Goal: Find specific page/section: Find specific page/section

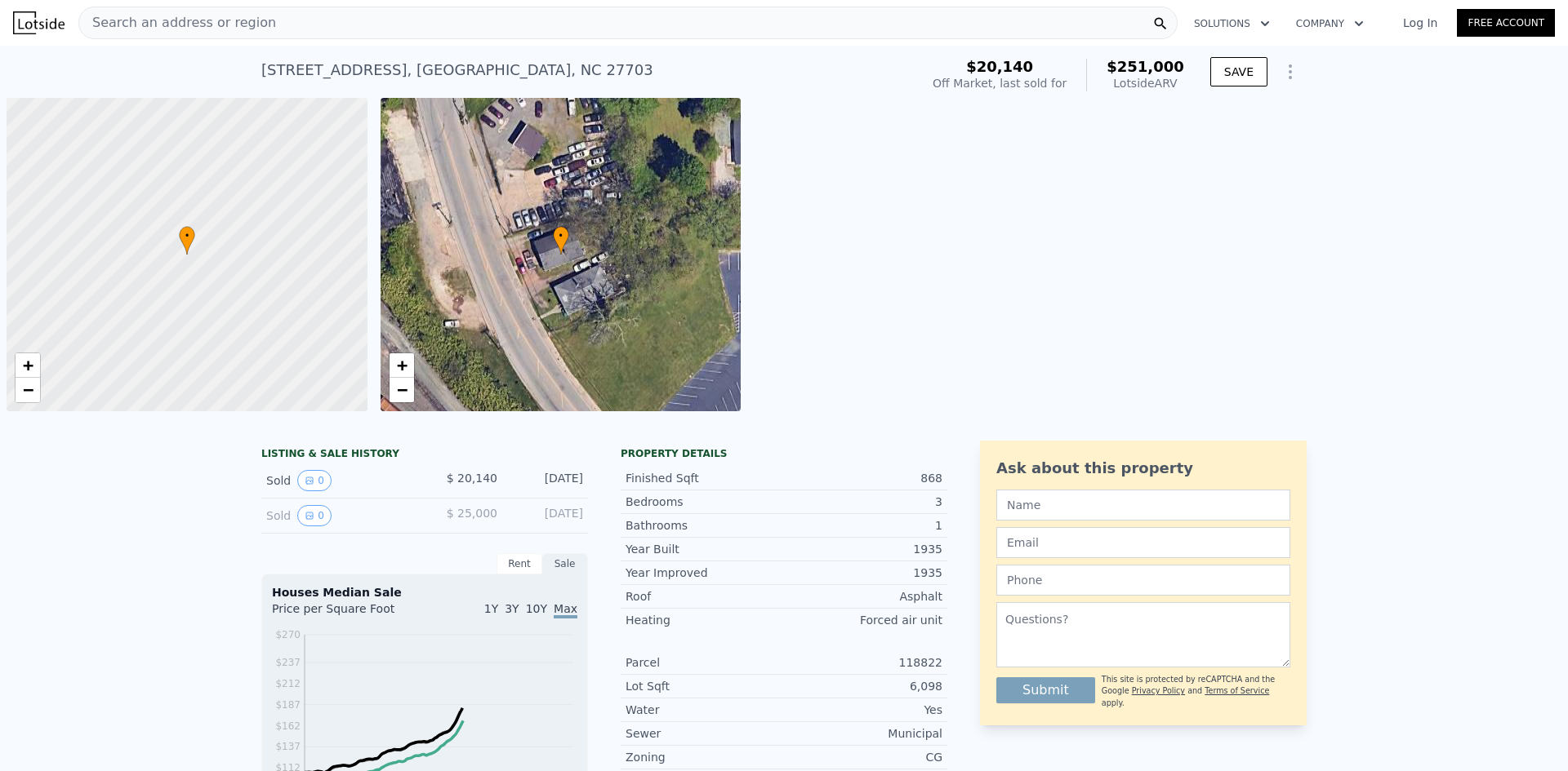
click at [417, 29] on div "Search an address or region" at bounding box center [628, 23] width 1099 height 32
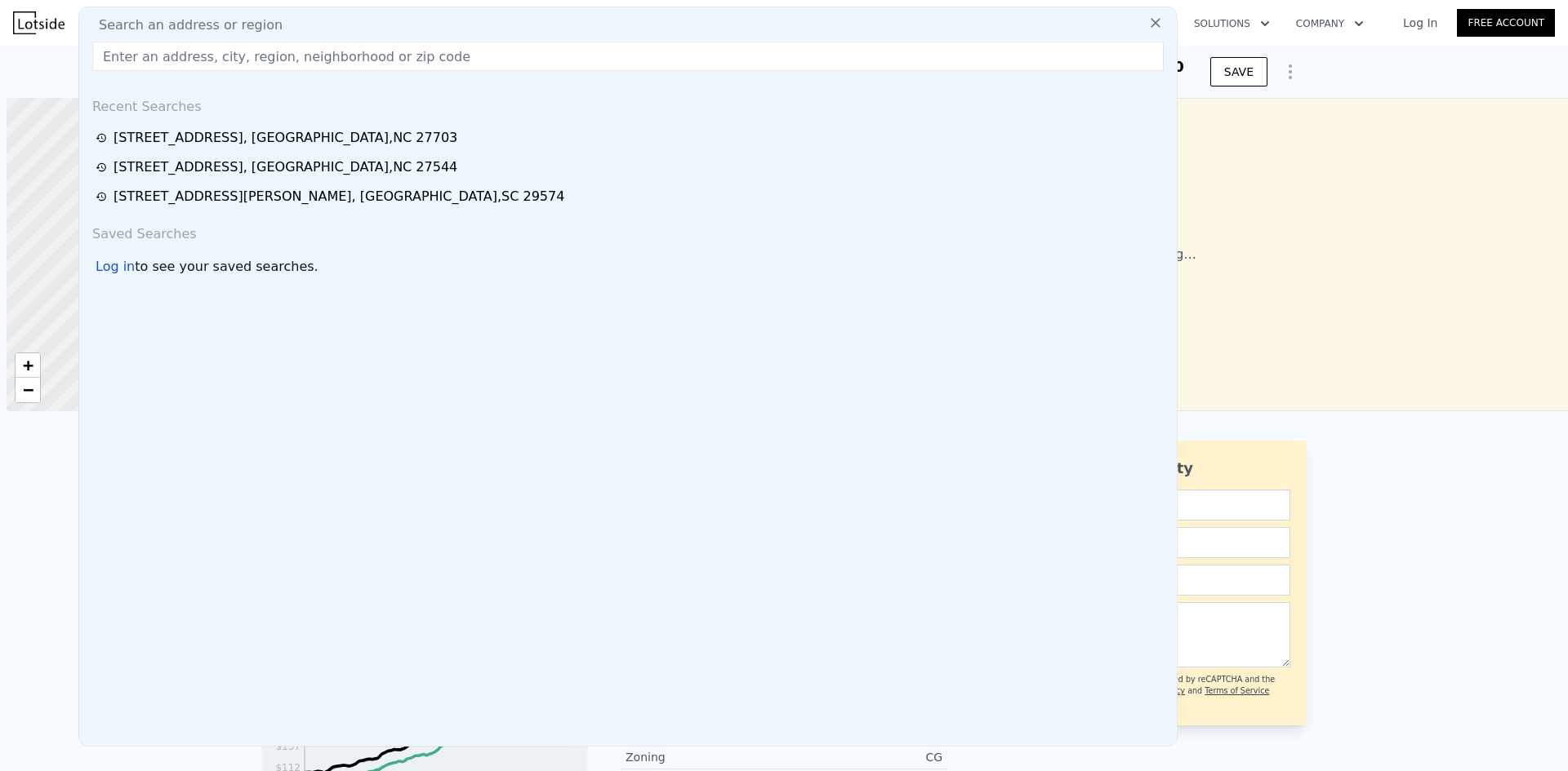
scroll to position [0, 7]
click at [358, 60] on input "text" at bounding box center [628, 56] width 1071 height 30
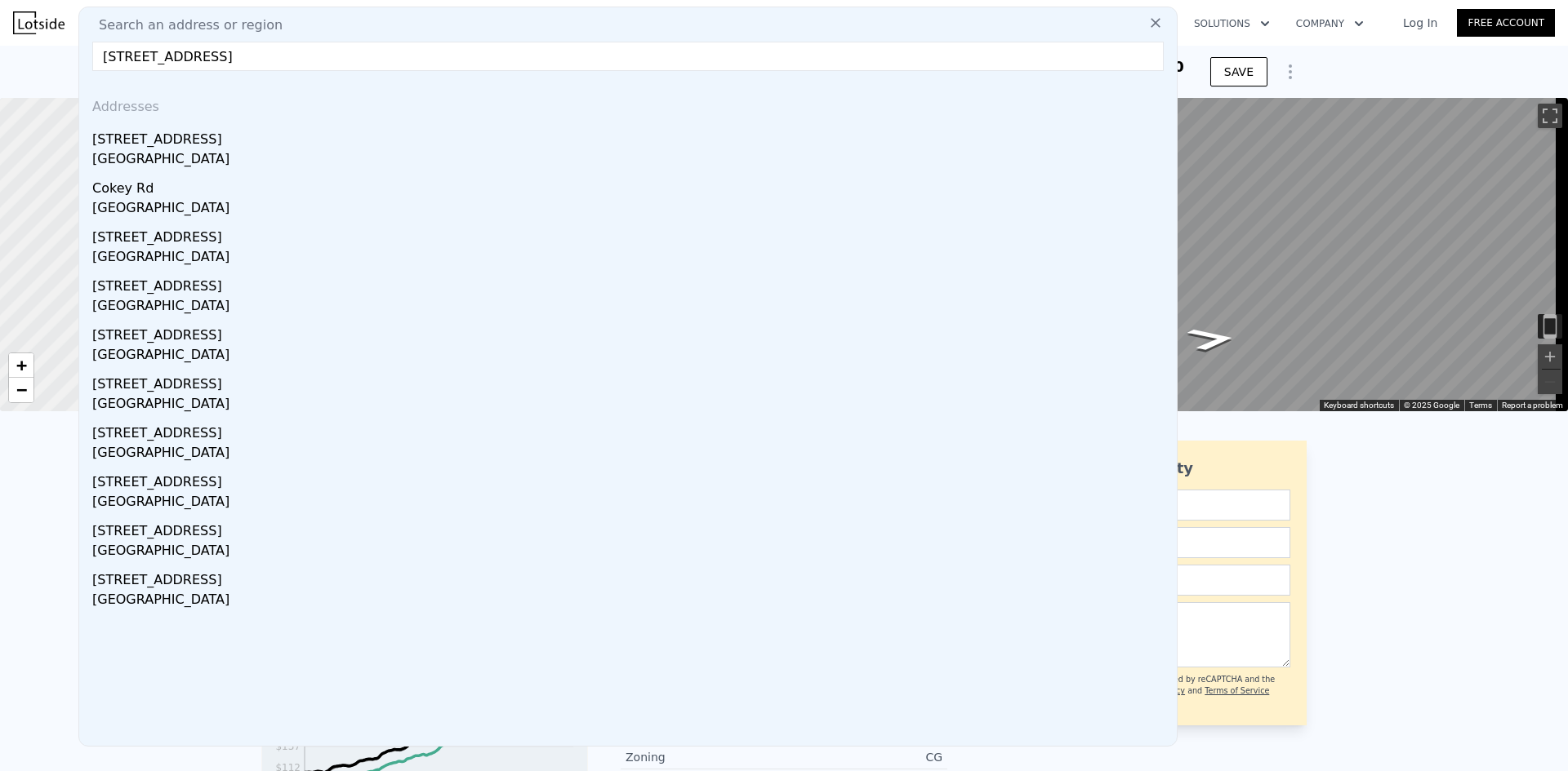
type input "[STREET_ADDRESS]"
click at [263, 200] on div "[GEOGRAPHIC_DATA]" at bounding box center [632, 209] width 1078 height 23
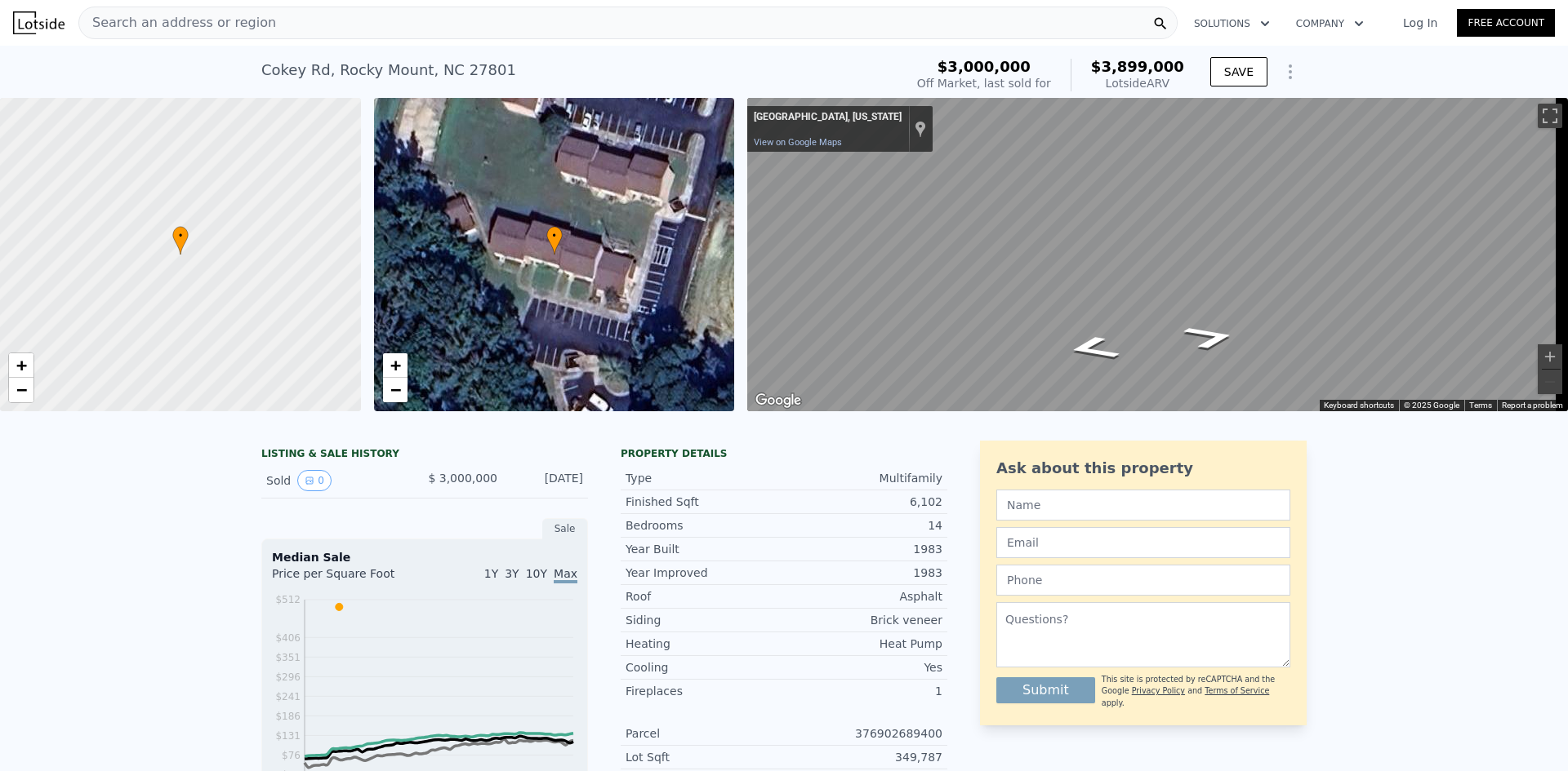
click at [269, 30] on div "Search an address or region" at bounding box center [628, 23] width 1099 height 32
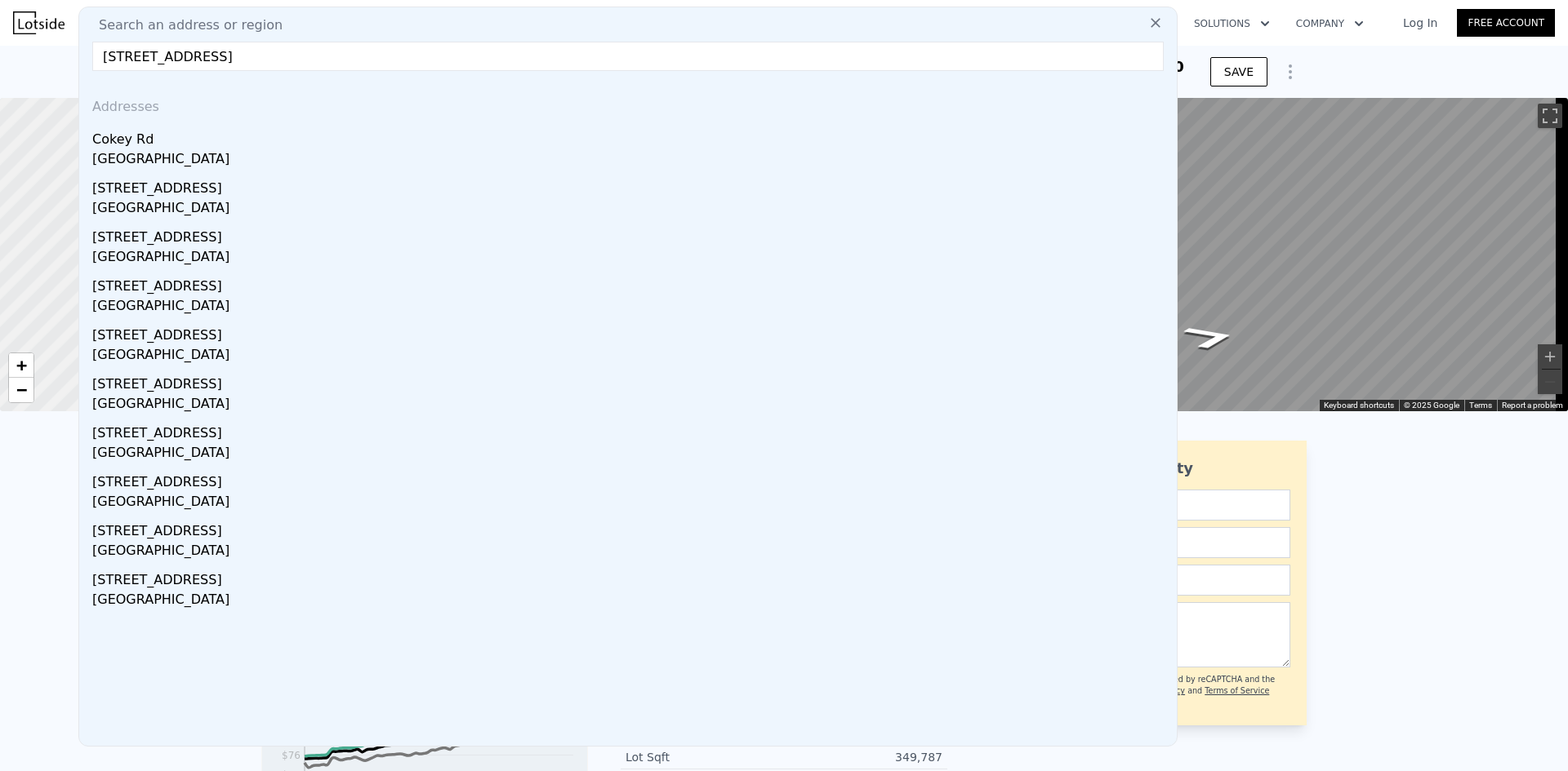
drag, startPoint x: 257, startPoint y: 58, endPoint x: 82, endPoint y: 57, distance: 175.0
click at [82, 57] on div "Search an address or region [STREET_ADDRESS] Addresses [GEOGRAPHIC_DATA][STREET…" at bounding box center [628, 377] width 1099 height 741
type input "[STREET_ADDRESS]"
